Goal: Information Seeking & Learning: Learn about a topic

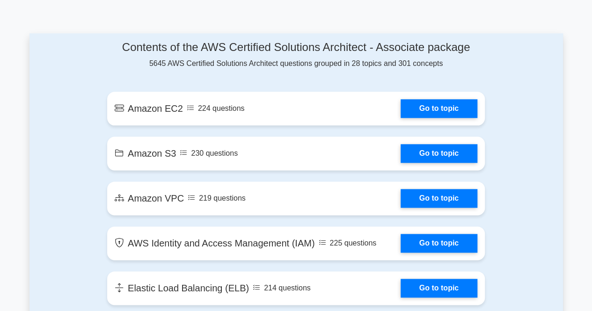
scroll to position [497, 0]
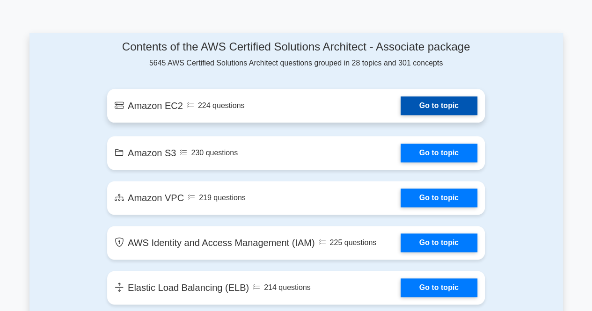
click at [444, 101] on link "Go to topic" at bounding box center [438, 105] width 77 height 19
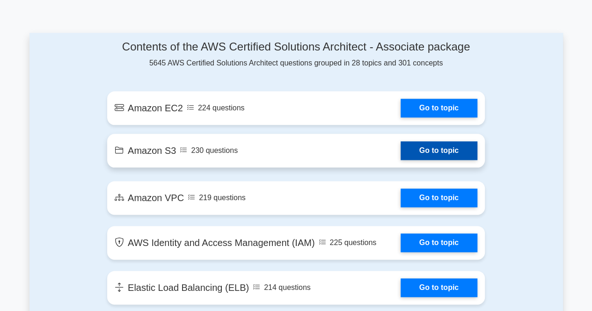
click at [444, 152] on link "Go to topic" at bounding box center [438, 150] width 77 height 19
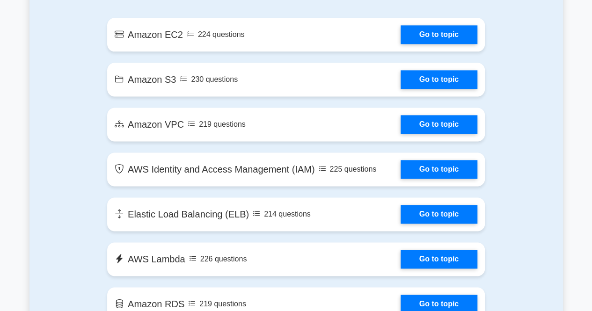
scroll to position [571, 0]
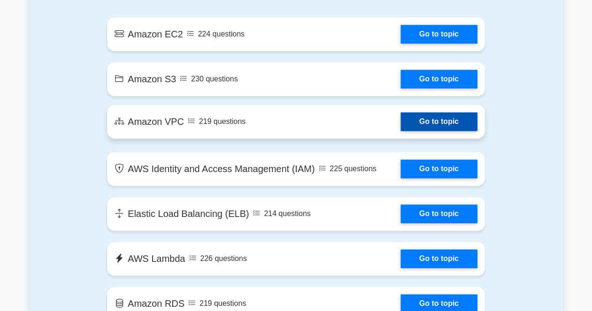
click at [449, 122] on link "Go to topic" at bounding box center [438, 121] width 77 height 19
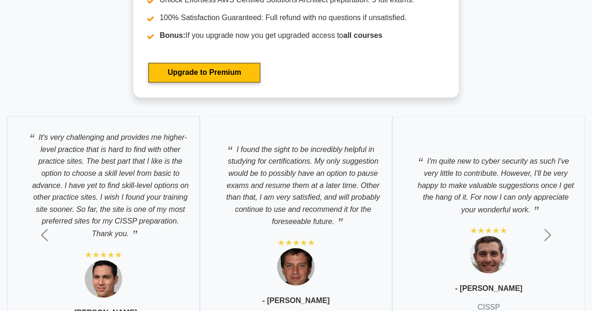
scroll to position [2587, 0]
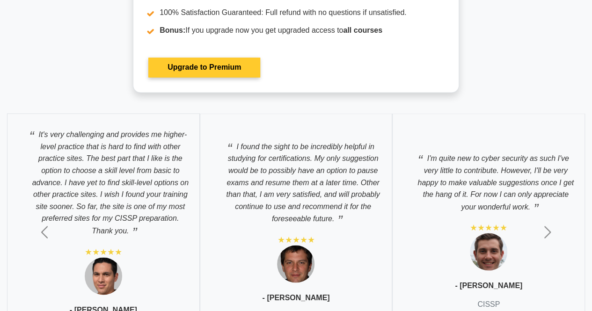
click at [213, 72] on link "Upgrade to Premium" at bounding box center [204, 68] width 112 height 20
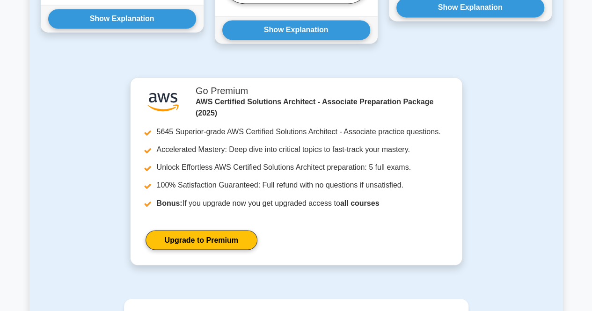
scroll to position [693, 0]
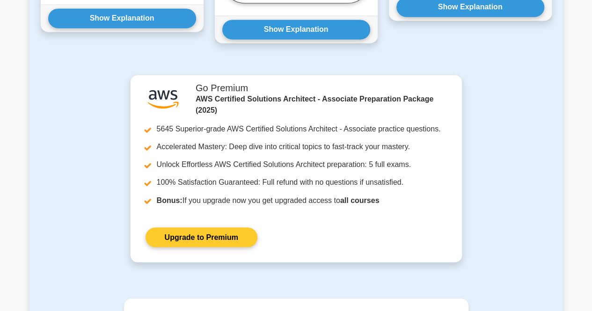
click at [219, 232] on link "Upgrade to Premium" at bounding box center [201, 237] width 112 height 20
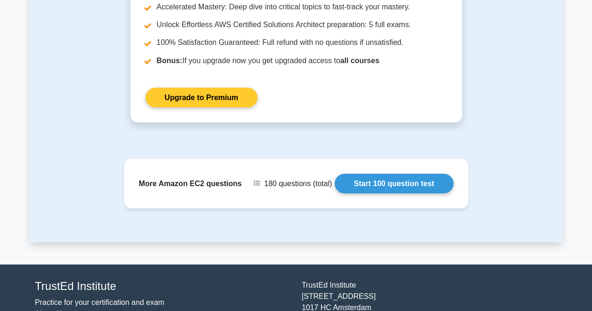
scroll to position [833, 0]
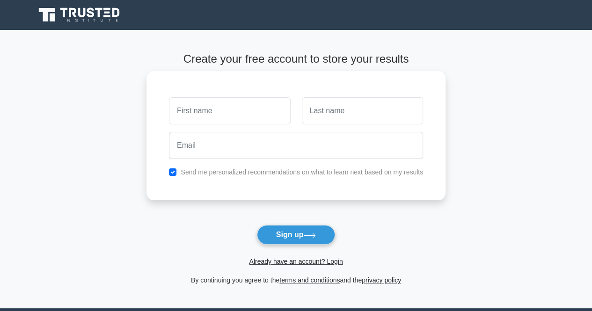
click at [177, 172] on div "Send me personalized recommendations on what to learn next based on my results" at bounding box center [295, 172] width 265 height 11
click at [172, 170] on input "checkbox" at bounding box center [172, 171] width 7 height 7
checkbox input "false"
click at [177, 170] on div "Send me personalized recommendations on what to learn next based on my results" at bounding box center [295, 172] width 265 height 11
click at [173, 170] on input "checkbox" at bounding box center [172, 171] width 7 height 7
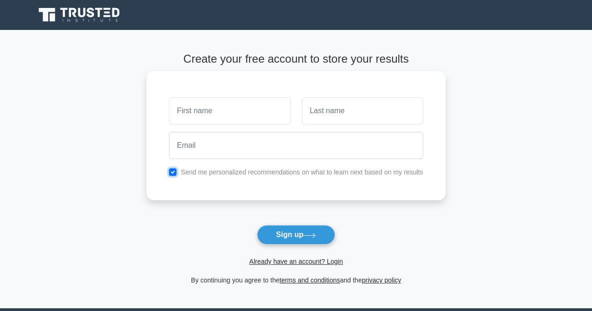
checkbox input "false"
